Goal: Task Accomplishment & Management: Complete application form

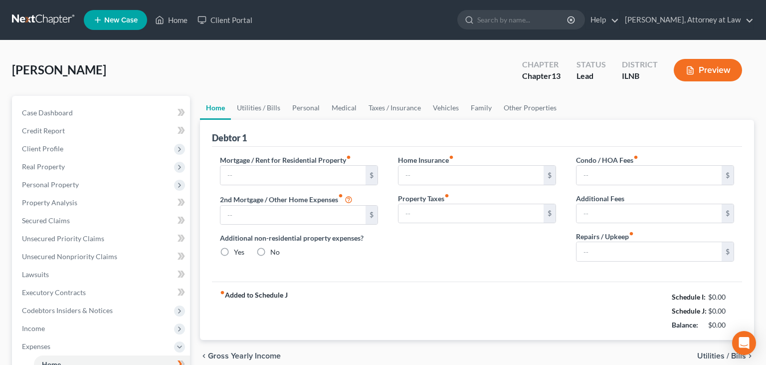
type input "0.00"
radio input "true"
type input "0.00"
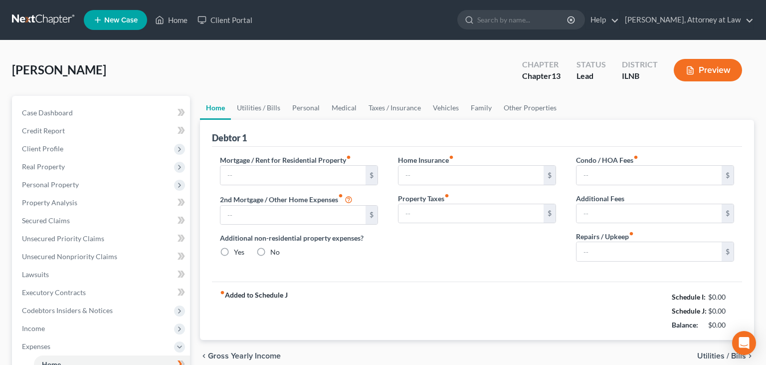
type input "0.00"
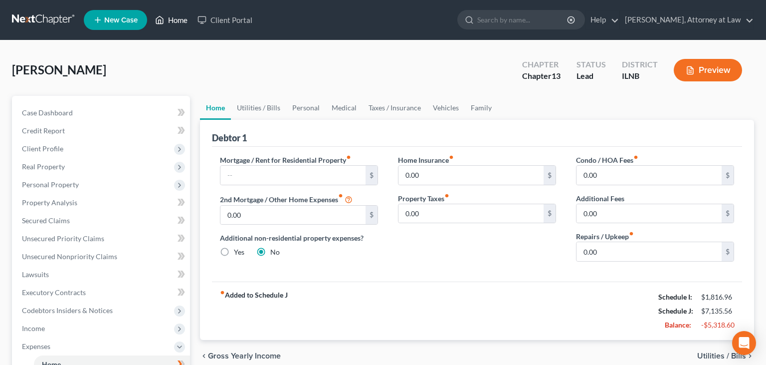
click at [172, 19] on link "Home" at bounding box center [171, 20] width 42 height 18
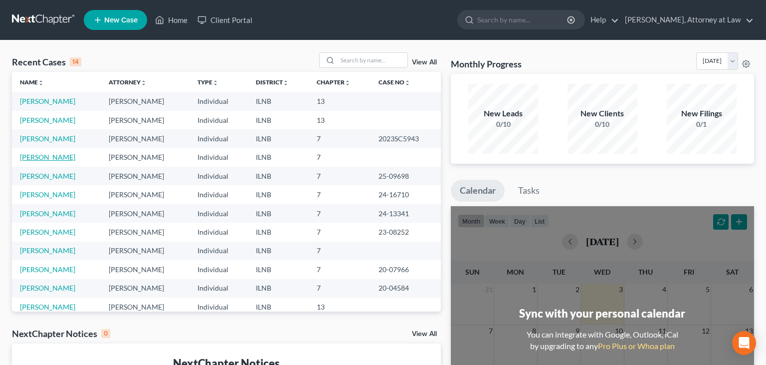
click at [65, 156] on link "[PERSON_NAME]" at bounding box center [47, 157] width 55 height 8
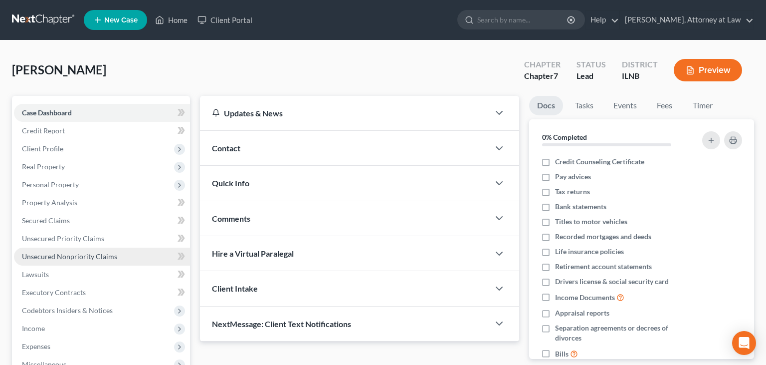
click at [104, 254] on span "Unsecured Nonpriority Claims" at bounding box center [69, 256] width 95 height 8
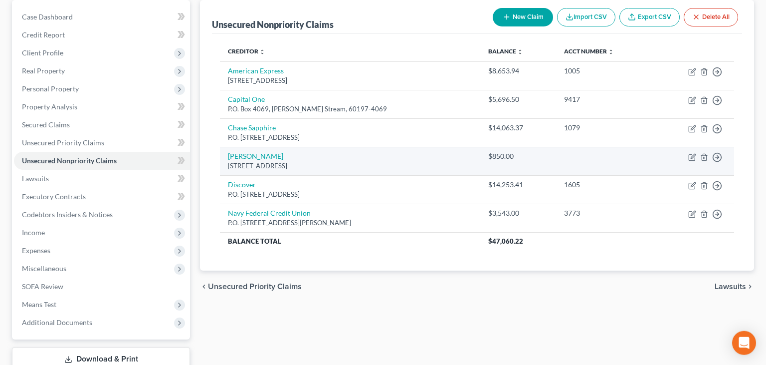
scroll to position [105, 0]
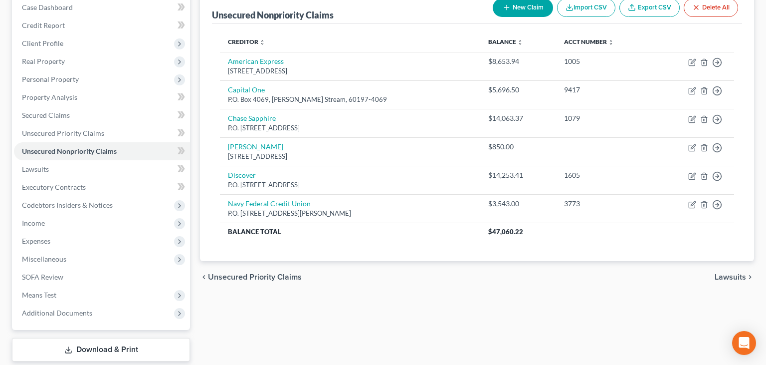
click at [310, 318] on div "Unsecured Nonpriority Claims New Claim Import CSV Export CSV Delete All Credito…" at bounding box center [477, 189] width 564 height 397
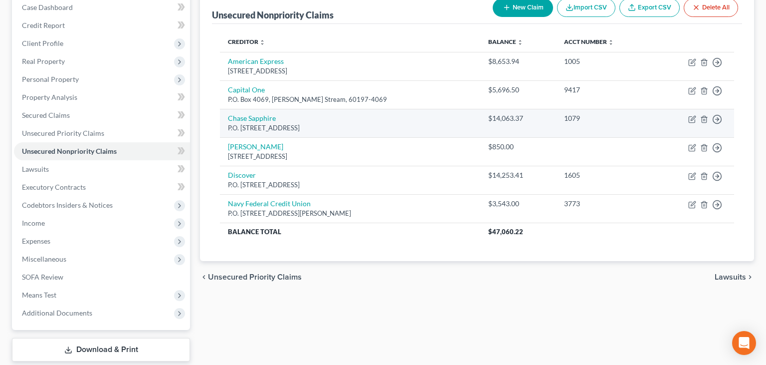
scroll to position [52, 0]
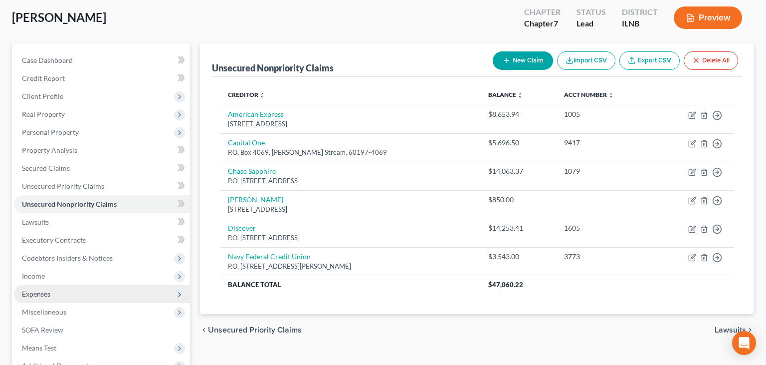
click at [110, 290] on span "Expenses" at bounding box center [102, 294] width 176 height 18
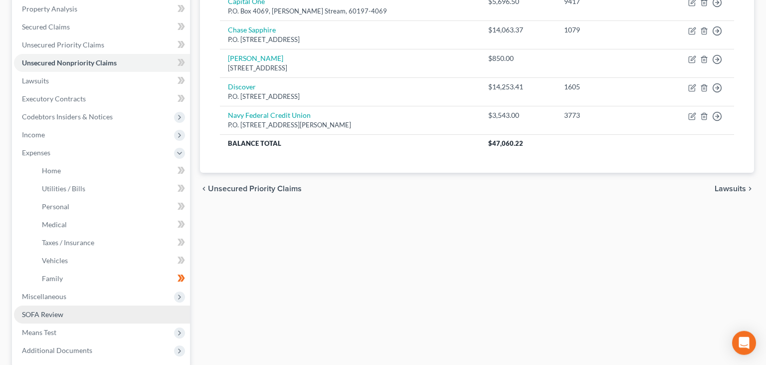
scroll to position [211, 0]
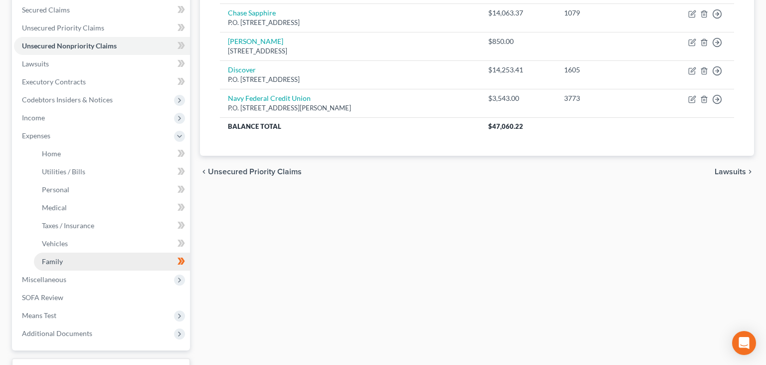
click at [78, 265] on link "Family" at bounding box center [112, 261] width 156 height 18
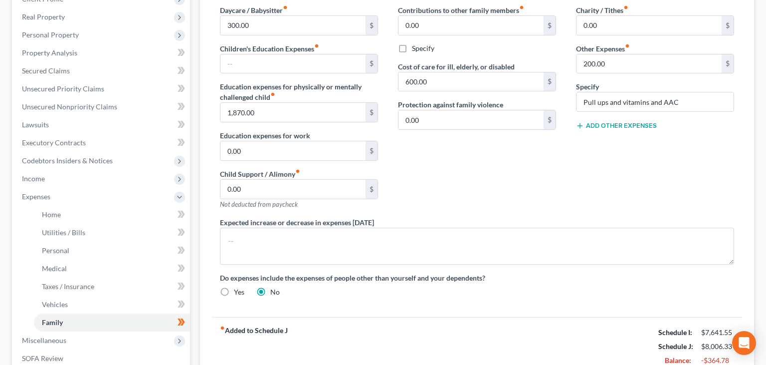
scroll to position [79, 0]
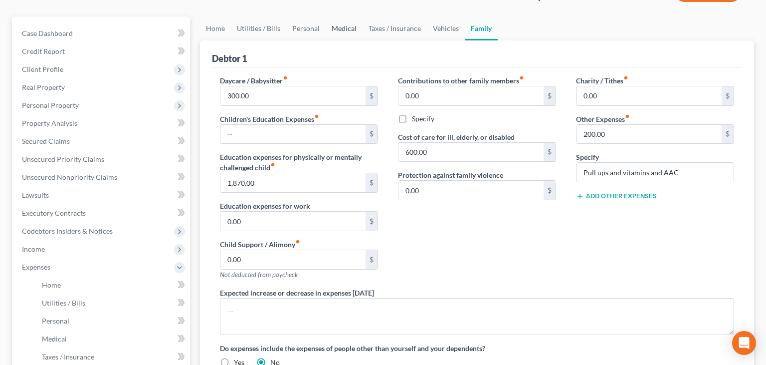
click at [346, 24] on link "Medical" at bounding box center [344, 28] width 37 height 24
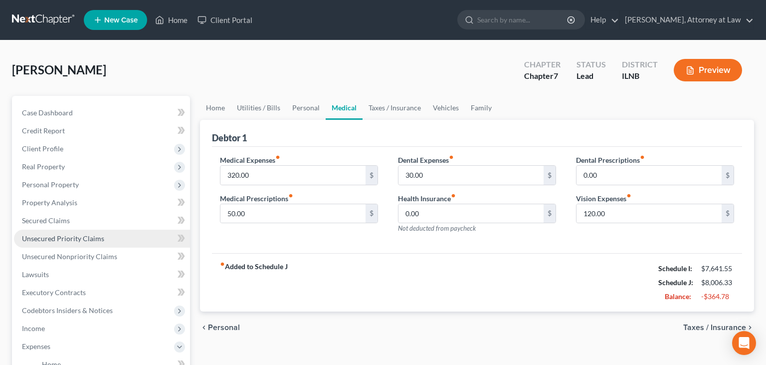
click at [64, 234] on link "Unsecured Priority Claims" at bounding box center [102, 239] width 176 height 18
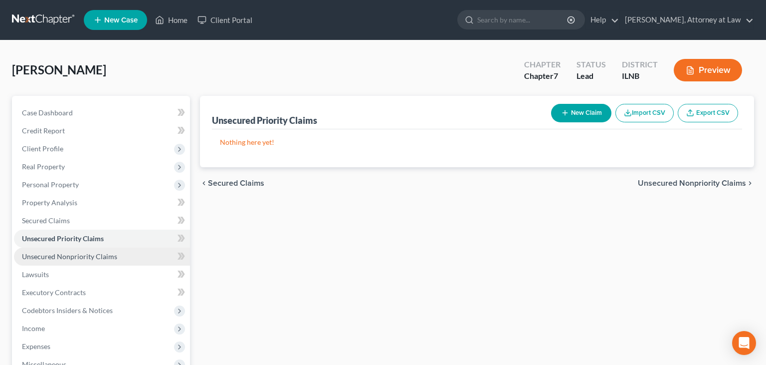
click at [65, 253] on span "Unsecured Nonpriority Claims" at bounding box center [69, 256] width 95 height 8
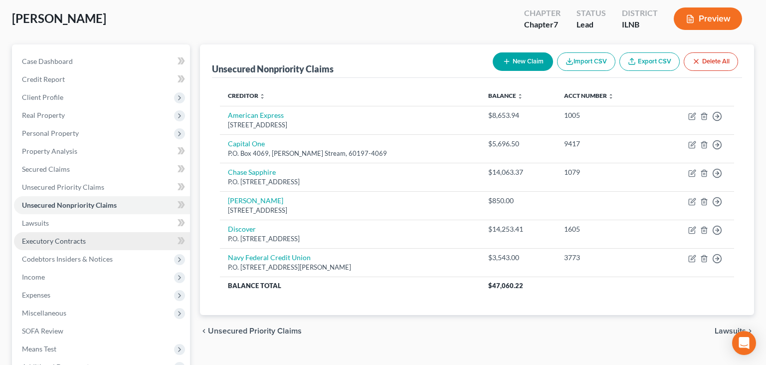
scroll to position [105, 0]
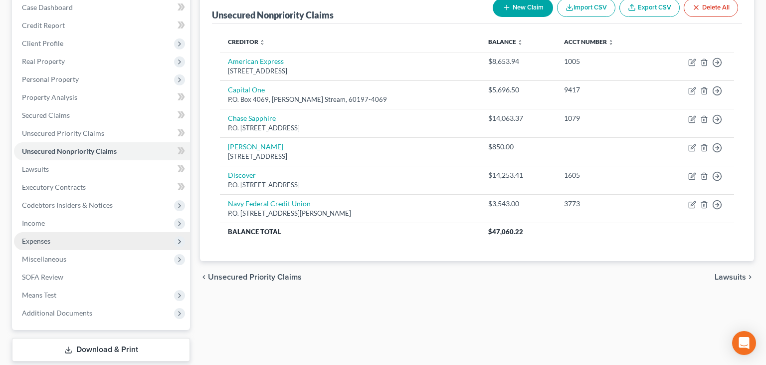
click at [85, 242] on span "Expenses" at bounding box center [102, 241] width 176 height 18
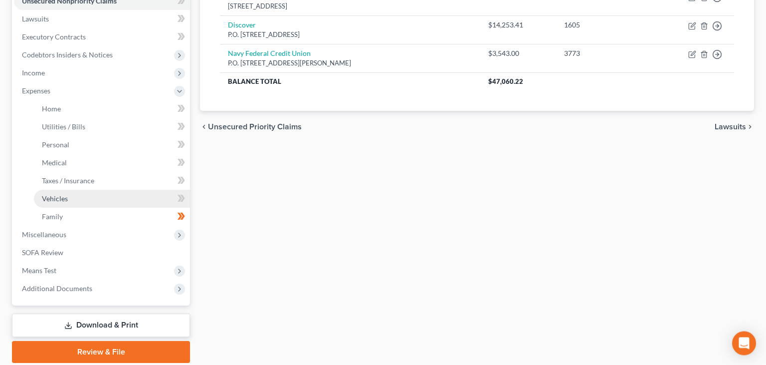
scroll to position [263, 0]
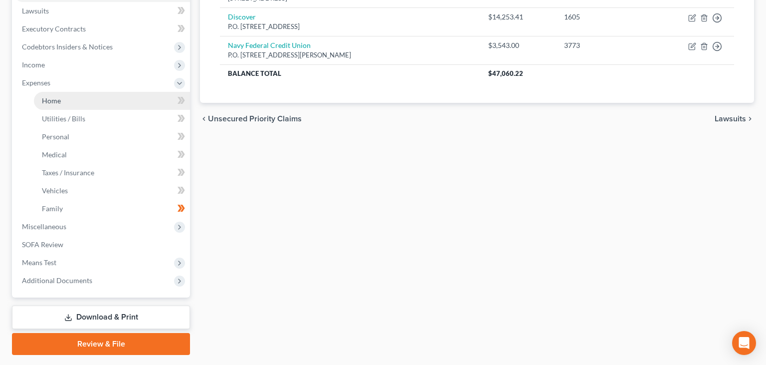
click at [85, 106] on link "Home" at bounding box center [112, 101] width 156 height 18
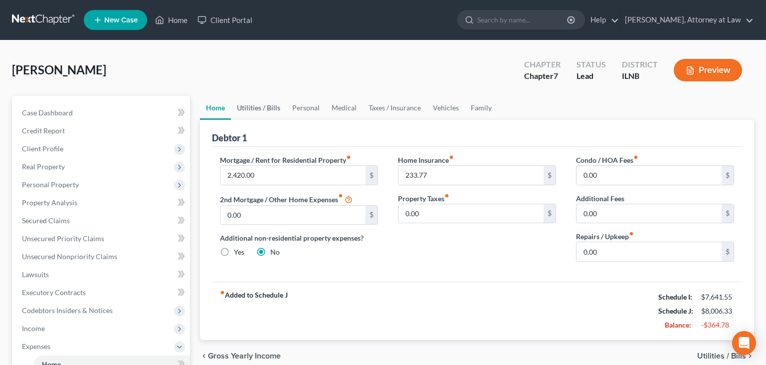
click at [253, 105] on link "Utilities / Bills" at bounding box center [258, 108] width 55 height 24
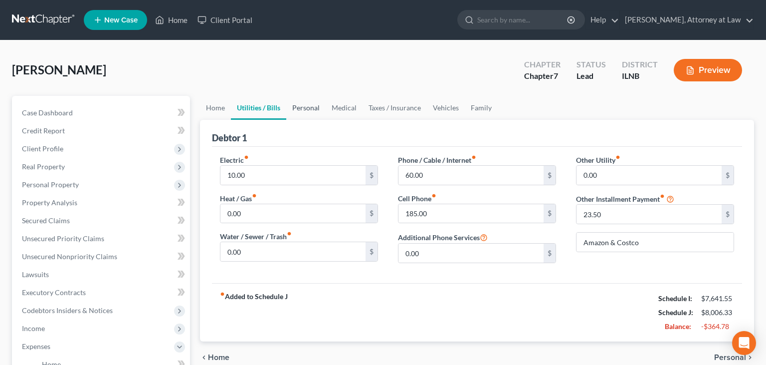
click at [296, 110] on link "Personal" at bounding box center [305, 108] width 39 height 24
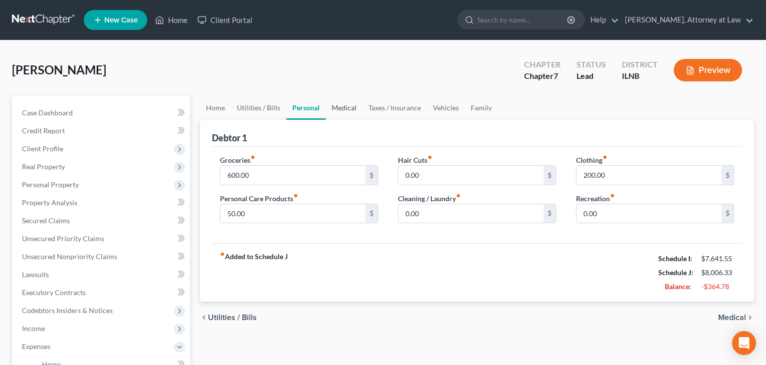
click at [343, 113] on link "Medical" at bounding box center [344, 108] width 37 height 24
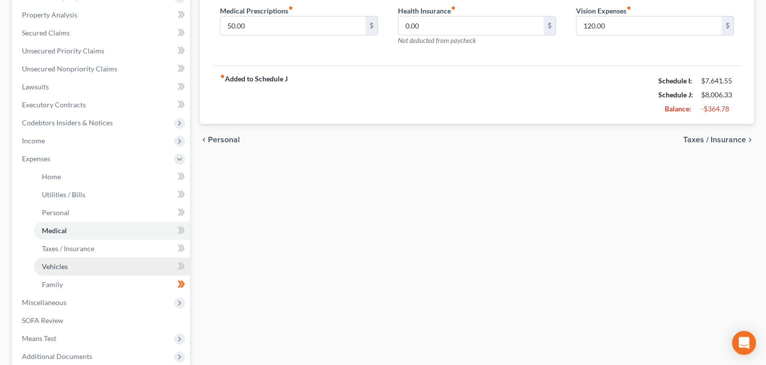
scroll to position [211, 0]
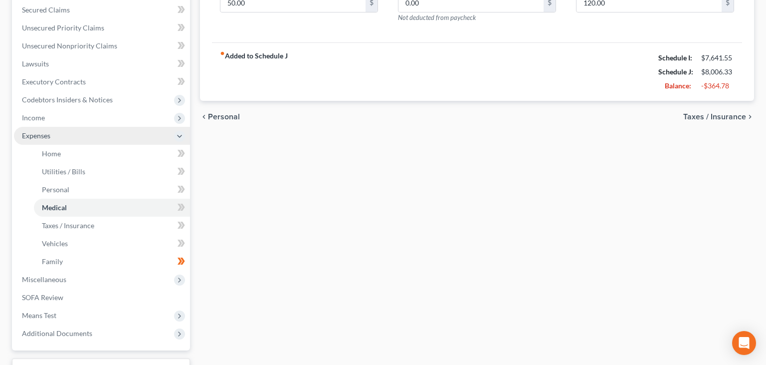
click at [102, 137] on span "Expenses" at bounding box center [102, 136] width 176 height 18
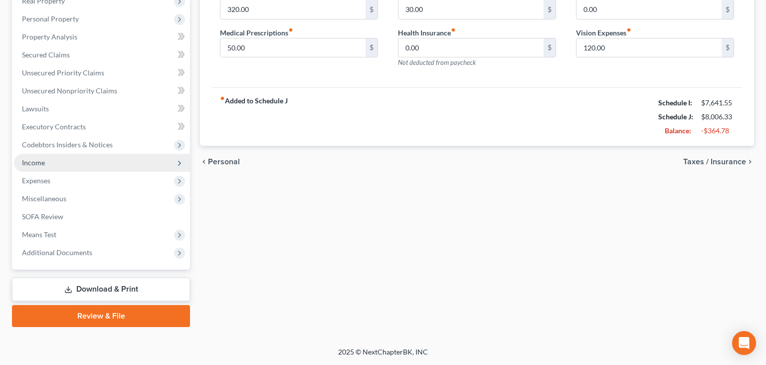
scroll to position [164, 0]
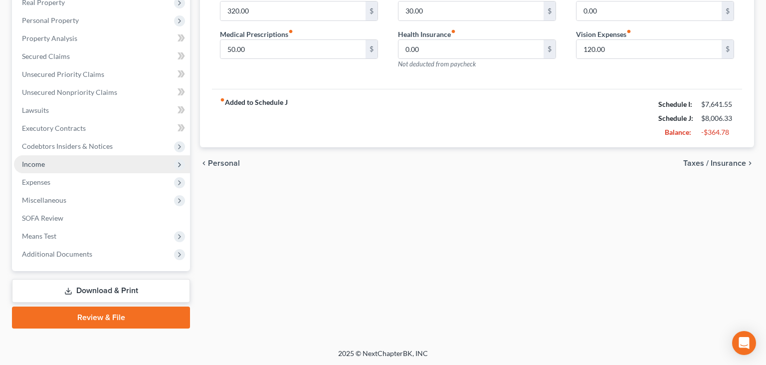
click at [52, 163] on span "Income" at bounding box center [102, 164] width 176 height 18
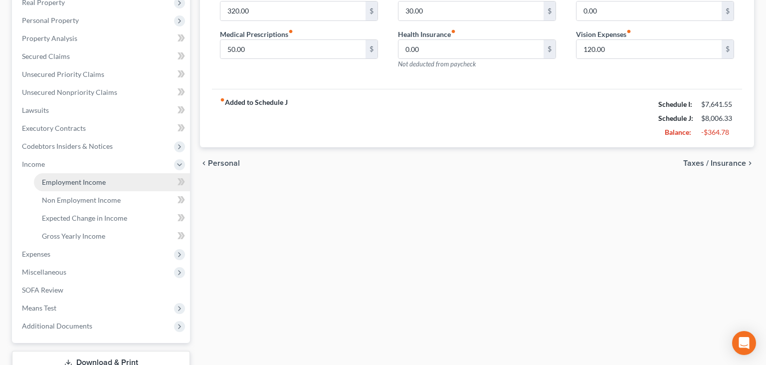
click at [83, 183] on span "Employment Income" at bounding box center [74, 182] width 64 height 8
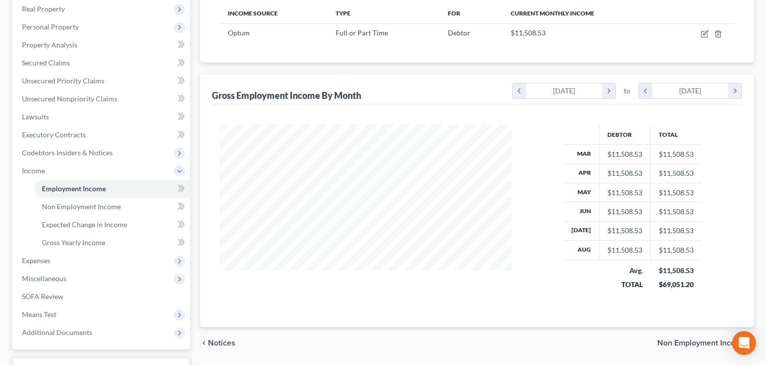
scroll to position [105, 0]
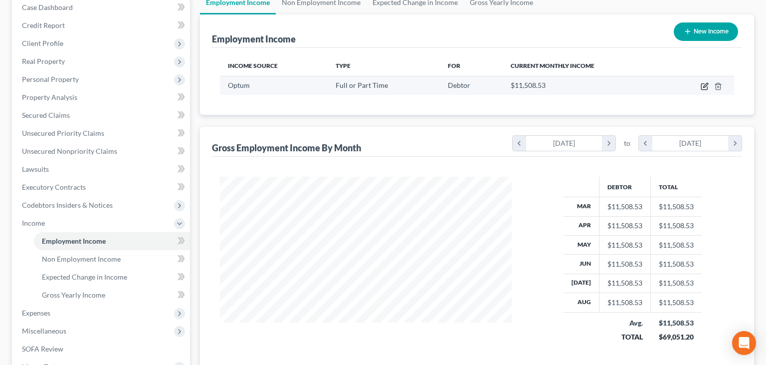
click at [705, 89] on icon "button" at bounding box center [705, 86] width 8 height 8
select select "0"
select select "24"
select select "2"
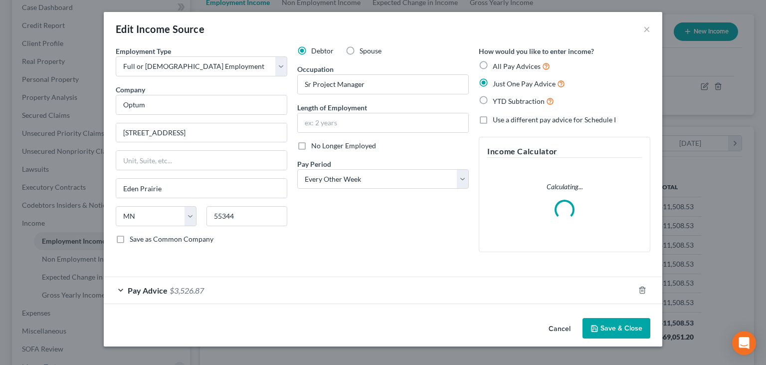
click at [312, 288] on div "Pay Advice $3,526.87" at bounding box center [369, 290] width 531 height 26
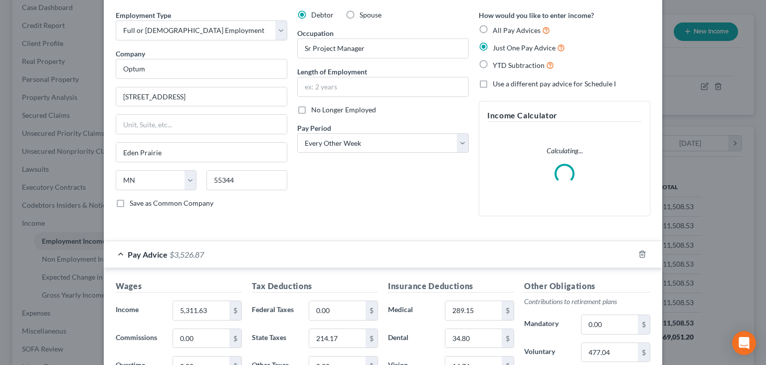
scroll to position [100, 0]
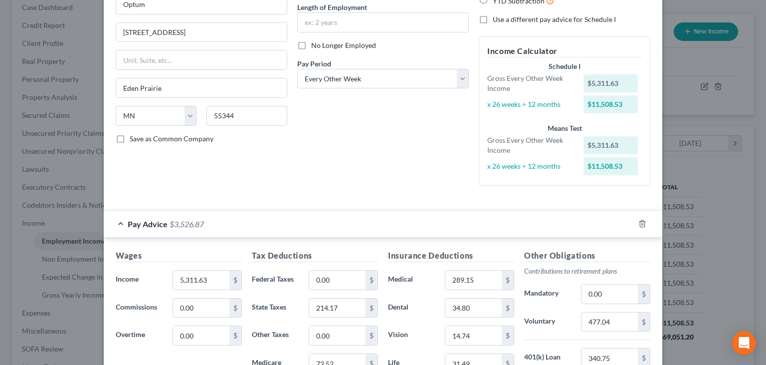
click at [121, 226] on div "Pay Advice $3,526.87" at bounding box center [369, 224] width 531 height 26
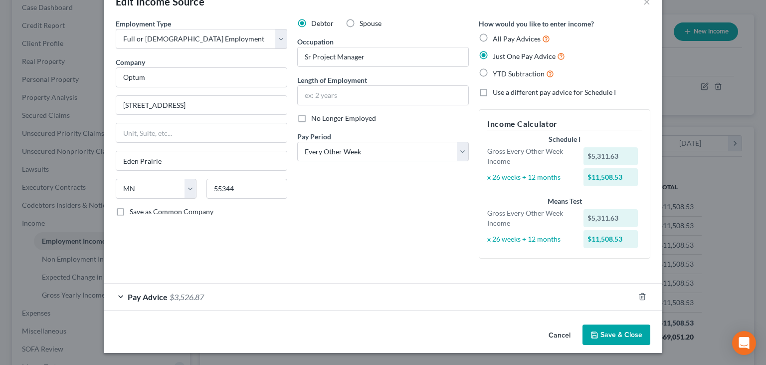
scroll to position [27, 0]
click at [550, 333] on button "Cancel" at bounding box center [560, 336] width 38 height 20
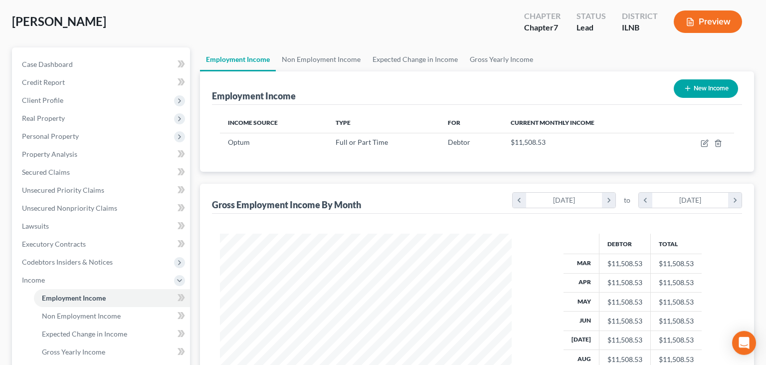
scroll to position [0, 0]
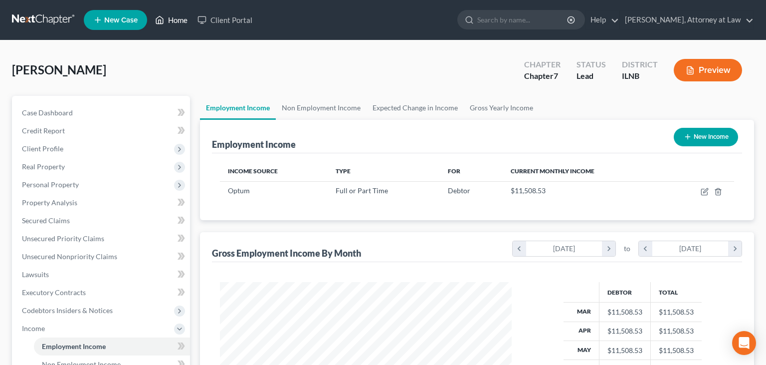
click at [162, 16] on icon at bounding box center [159, 20] width 9 height 12
